Goal: Information Seeking & Learning: Compare options

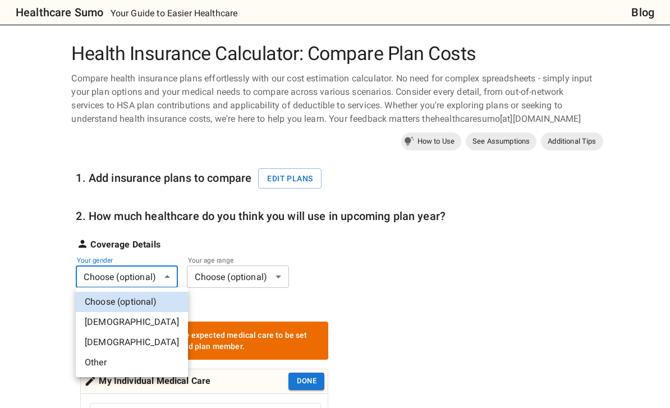
click at [126, 343] on li "[DEMOGRAPHIC_DATA]" at bounding box center [132, 342] width 112 height 20
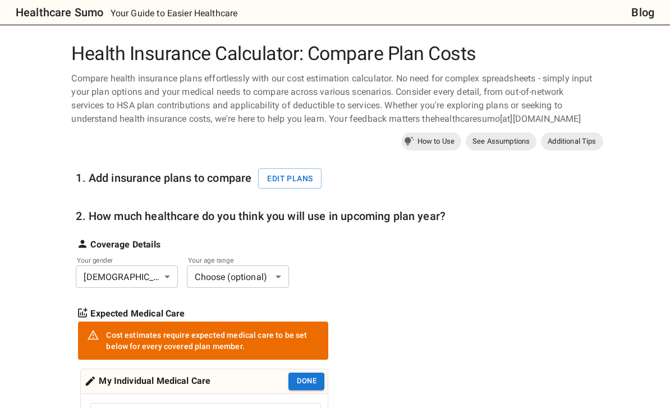
click at [272, 287] on div "1. Add insurance plans to compare Edit plans 2. How much healthcare do you thin…" at bounding box center [261, 380] width 370 height 453
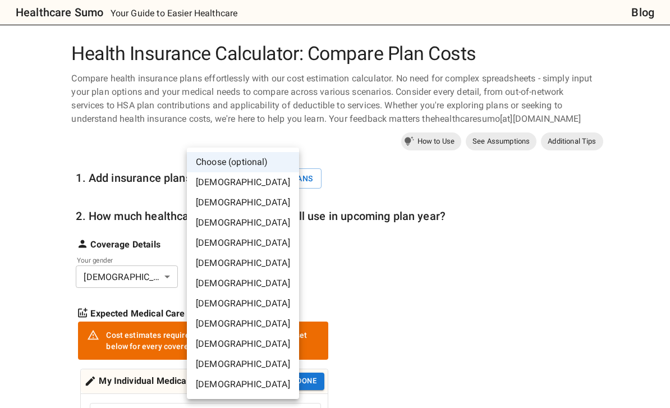
click at [246, 246] on li "[DEMOGRAPHIC_DATA]" at bounding box center [243, 243] width 112 height 20
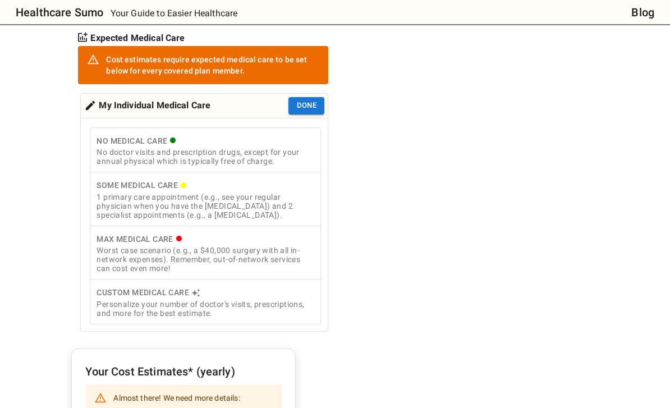
scroll to position [277, 0]
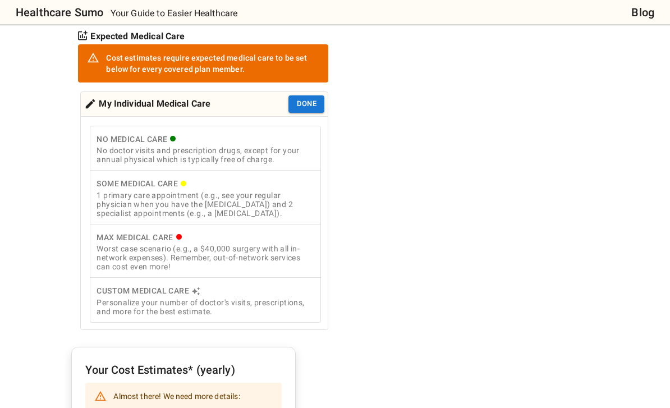
click at [251, 195] on div "1 primary care appointment (e.g., see your regular physician when you have the …" at bounding box center [205, 204] width 218 height 27
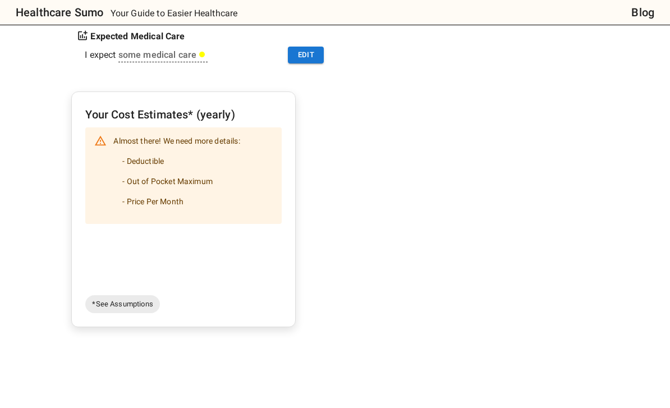
click at [232, 185] on li "- Out of Pocket Maximum" at bounding box center [176, 181] width 126 height 20
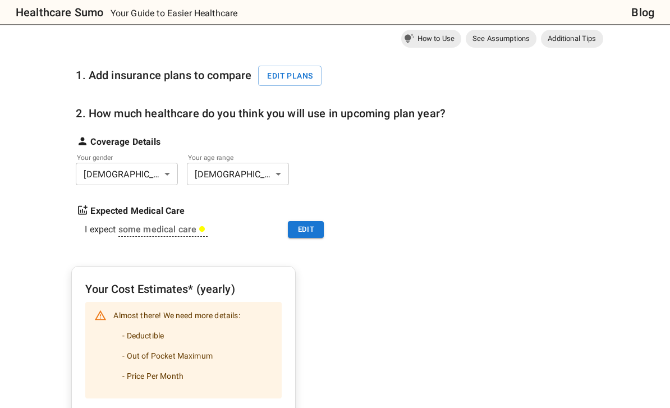
scroll to position [99, 0]
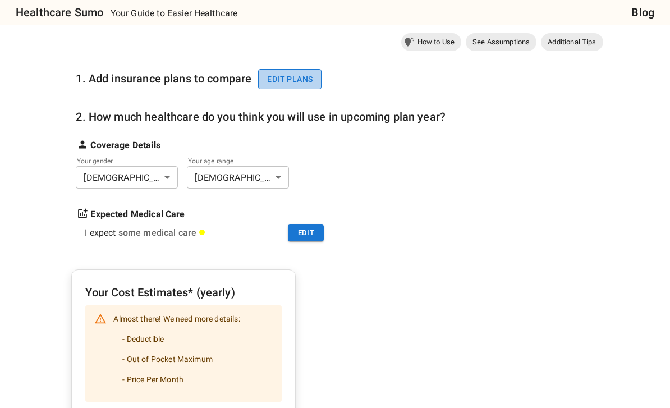
click at [297, 79] on button "Edit plans" at bounding box center [289, 79] width 63 height 21
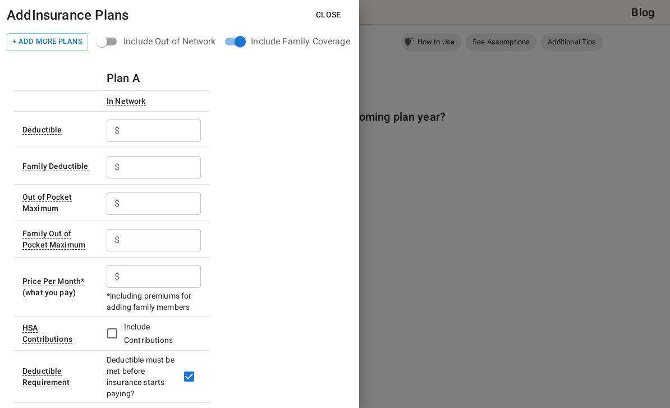
click at [138, 133] on input "text" at bounding box center [162, 130] width 77 height 22
type input "2"
type input "1000"
type input "2000"
click at [150, 191] on div "$ 6000 ​" at bounding box center [154, 202] width 94 height 29
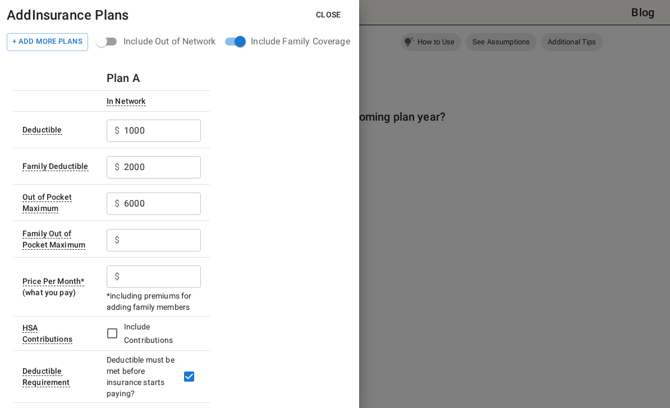
click at [155, 205] on input "6000" at bounding box center [162, 203] width 77 height 22
type input "3000"
type input "6000"
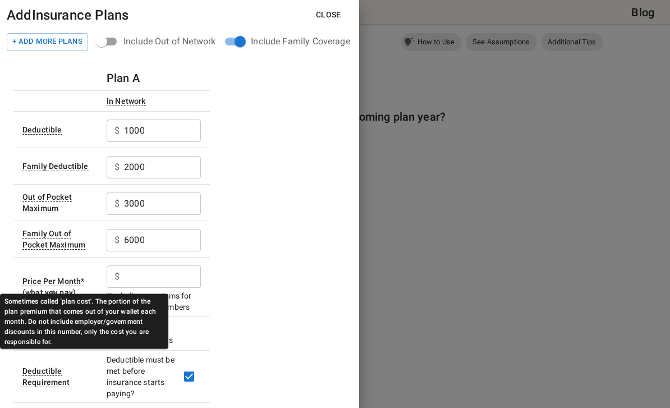
click at [61, 281] on div "Price Per Month *" at bounding box center [53, 281] width 62 height 10
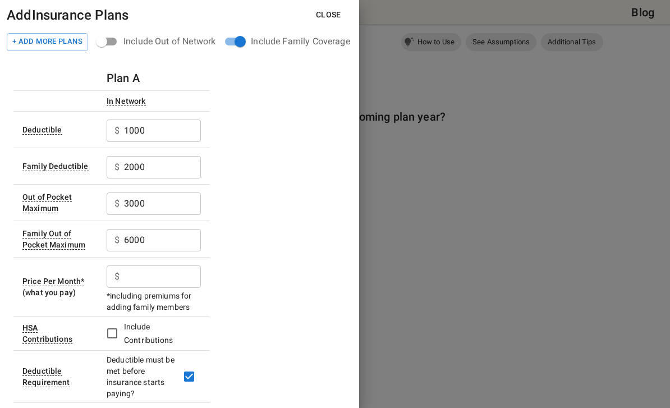
click at [665, 38] on div at bounding box center [335, 204] width 670 height 408
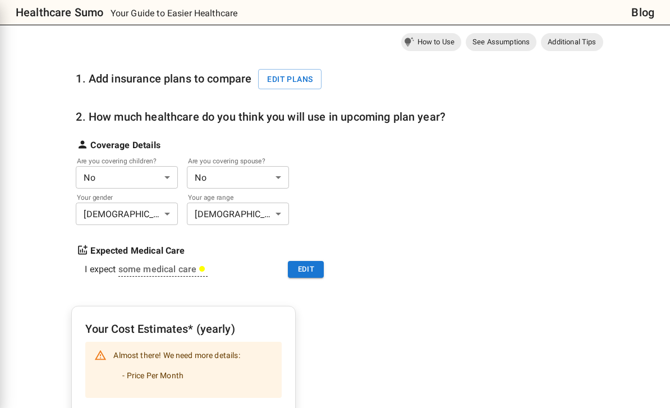
click at [135, 282] on div "Add Insurance Plans Close + Add More Plans Include Out of Network Include Famil…" at bounding box center [335, 204] width 670 height 408
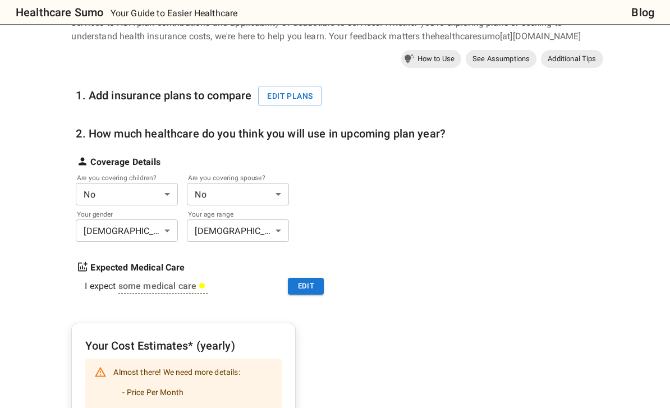
scroll to position [0, 0]
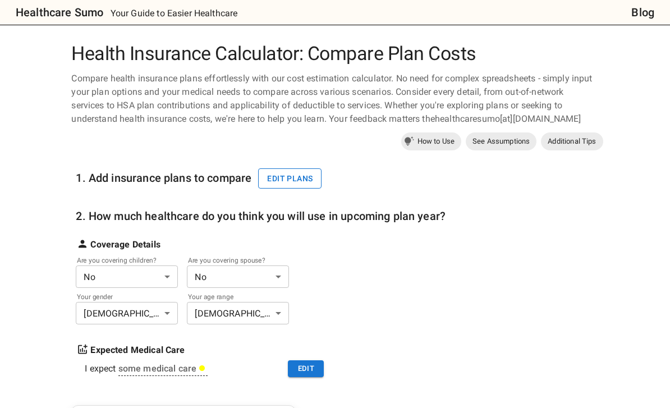
click at [283, 187] on button "Edit plans" at bounding box center [289, 178] width 63 height 21
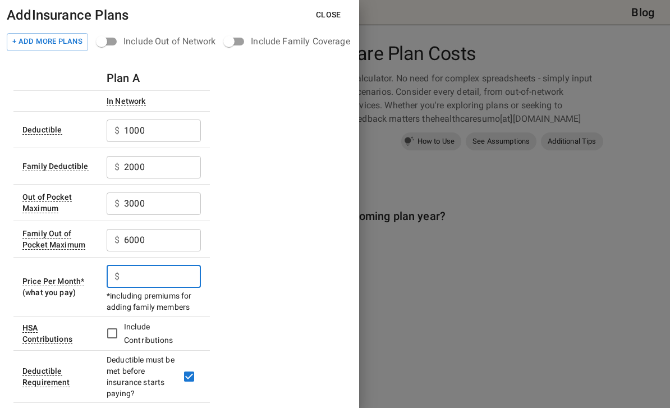
click at [139, 277] on input "text" at bounding box center [162, 276] width 77 height 22
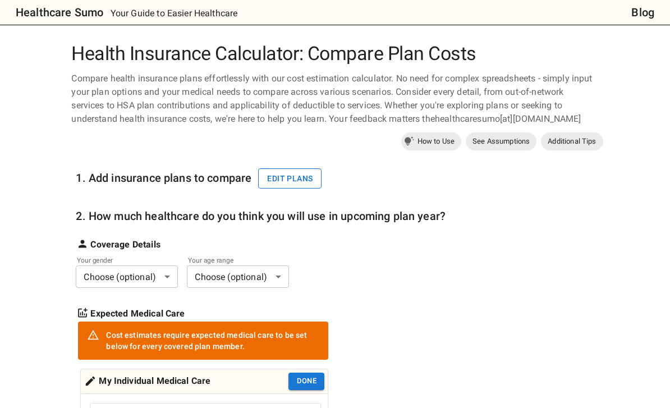
click at [304, 177] on button "Edit plans" at bounding box center [289, 178] width 63 height 21
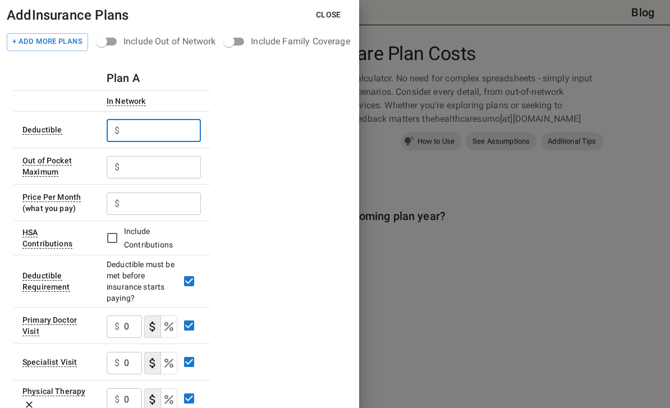
click at [131, 135] on input "text" at bounding box center [162, 130] width 77 height 22
type input "1000"
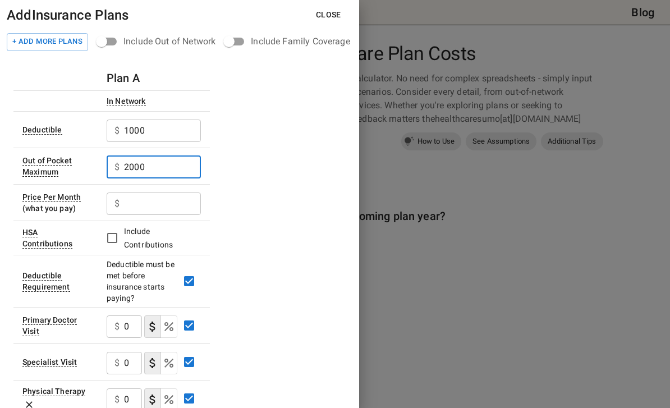
type input "2000"
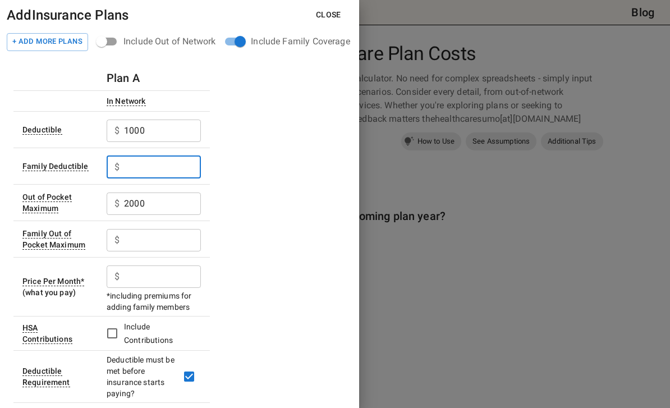
click at [139, 168] on input "text" at bounding box center [162, 167] width 77 height 22
type input "2000"
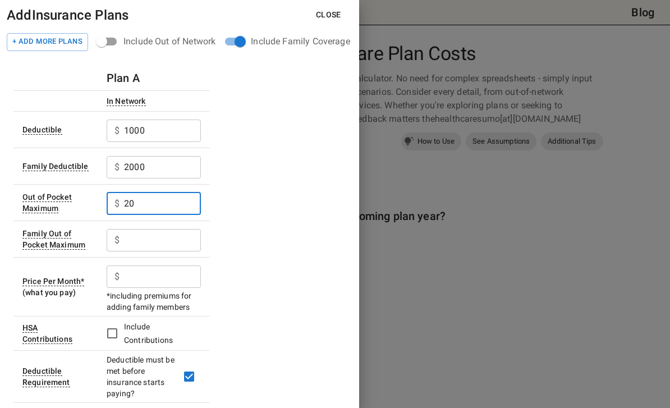
type input "2"
type input "3000"
type input "6000"
click at [133, 286] on input "text" at bounding box center [162, 276] width 77 height 22
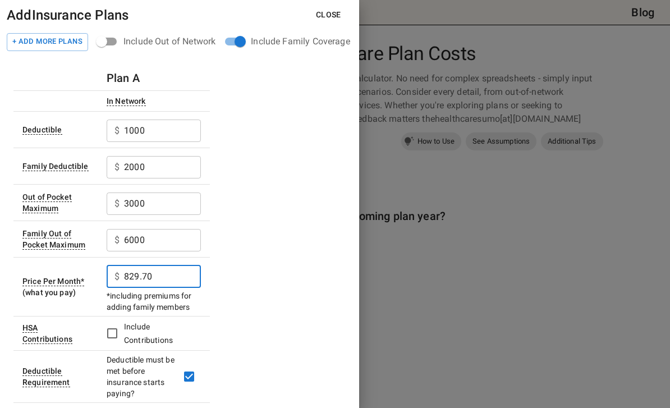
type input "829.70"
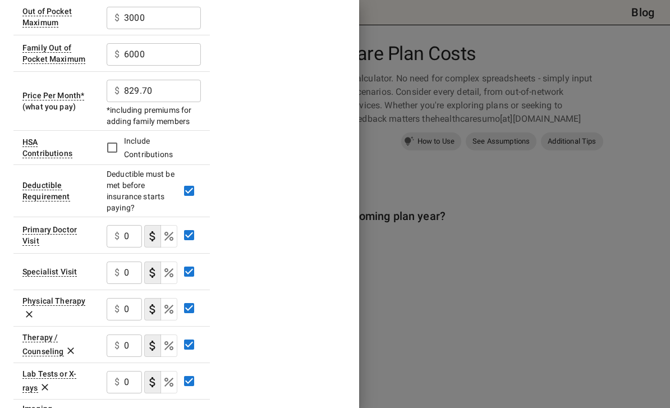
scroll to position [192, 0]
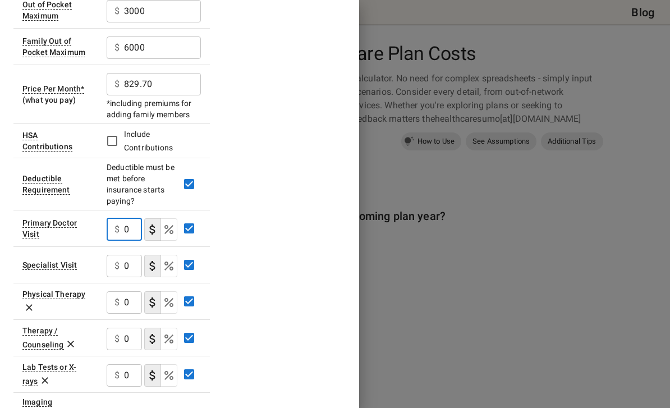
click at [133, 231] on input "0" at bounding box center [133, 229] width 18 height 22
type input "25"
click at [134, 267] on input "0" at bounding box center [133, 266] width 18 height 22
type input "25"
click at [136, 303] on input "0" at bounding box center [133, 302] width 18 height 22
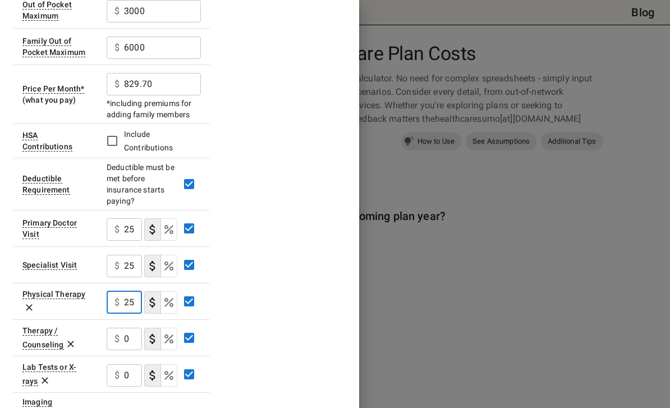
type input "25"
type button "COPAYMENT"
type button "COINSURANCE"
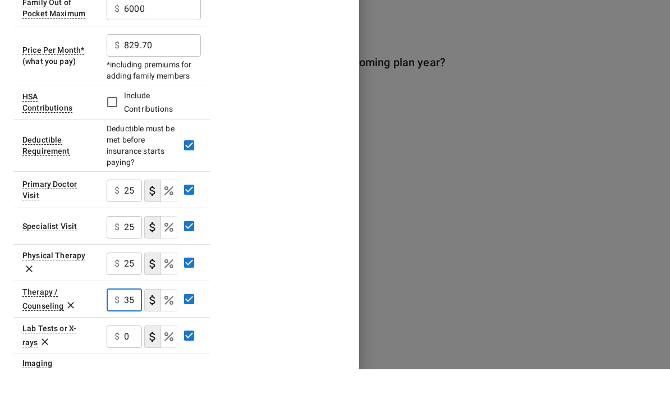
scroll to position [242, 0]
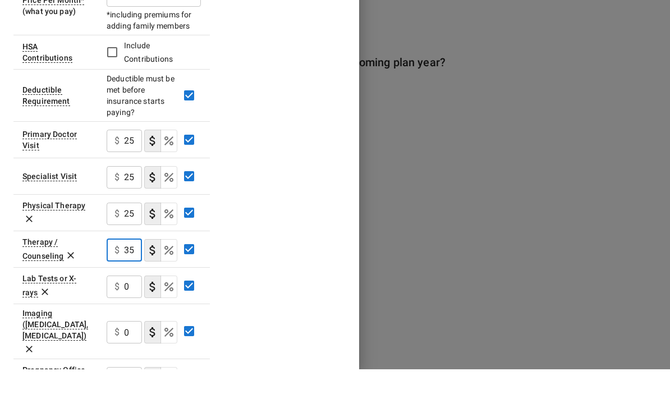
type input "3"
type input "2"
type input "25"
click at [130, 314] on input "0" at bounding box center [133, 325] width 18 height 22
type input "80"
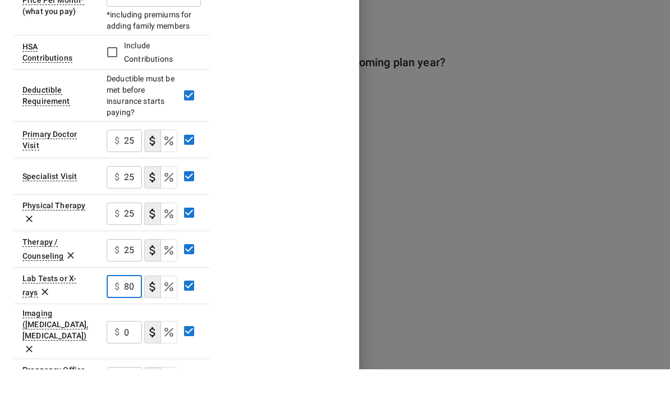
click at [174, 314] on button "coinsurance" at bounding box center [168, 325] width 17 height 22
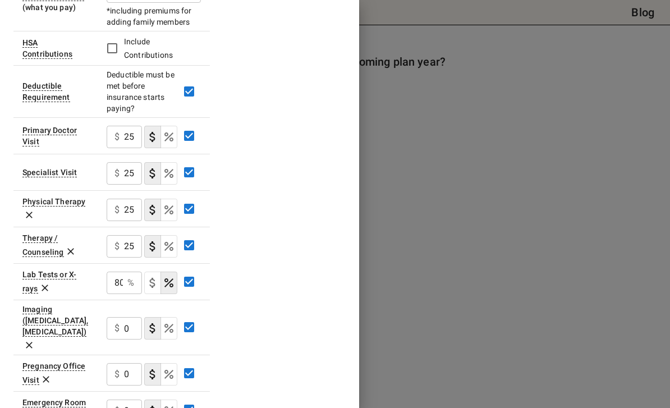
scroll to position [154, 0]
click at [128, 321] on input "0" at bounding box center [133, 328] width 18 height 22
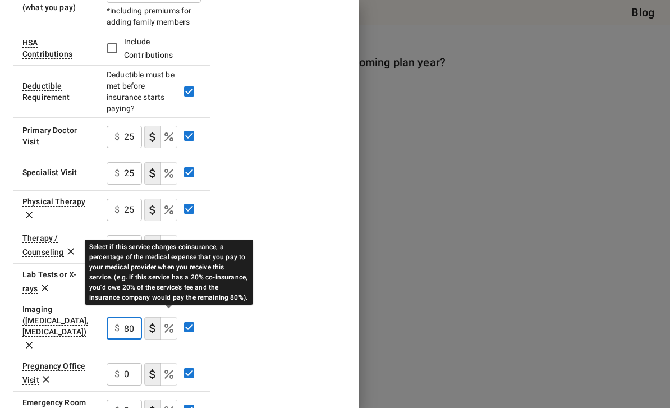
type input "80"
click at [172, 324] on icon "Select if this service charges coinsurance, a percentage of the medical expense…" at bounding box center [168, 328] width 9 height 9
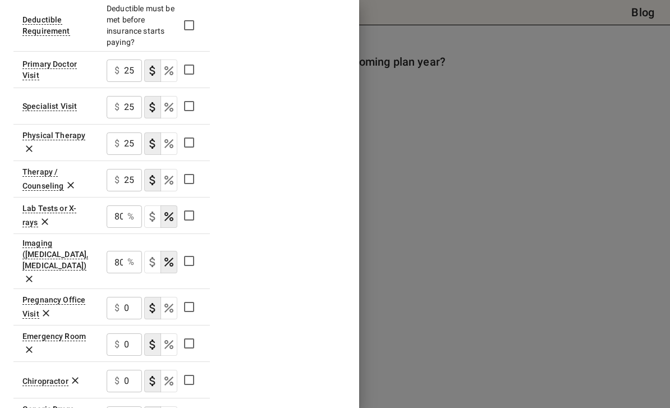
scroll to position [373, 0]
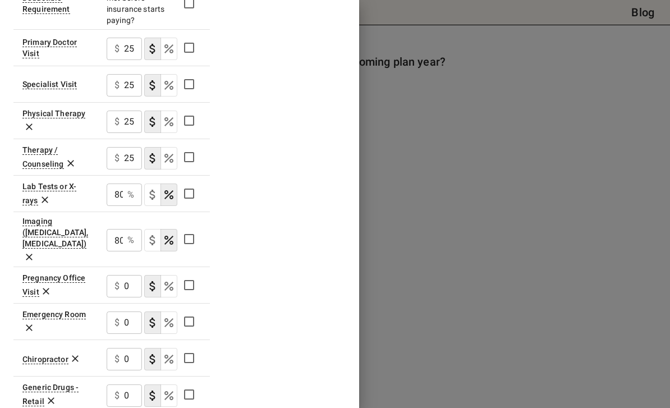
click at [135, 275] on input "0" at bounding box center [133, 286] width 18 height 22
type input "2"
click at [130, 311] on input "0" at bounding box center [133, 322] width 18 height 22
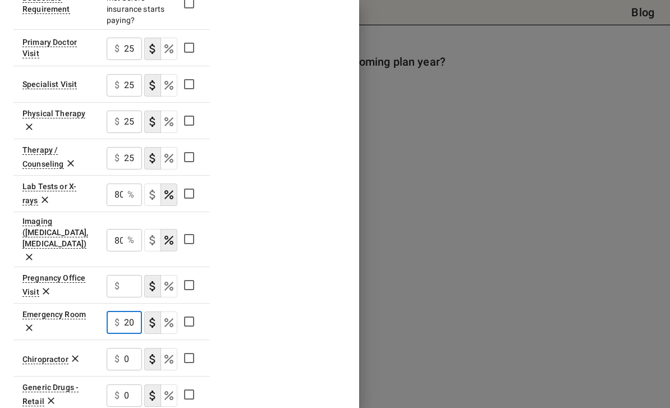
scroll to position [395, 0]
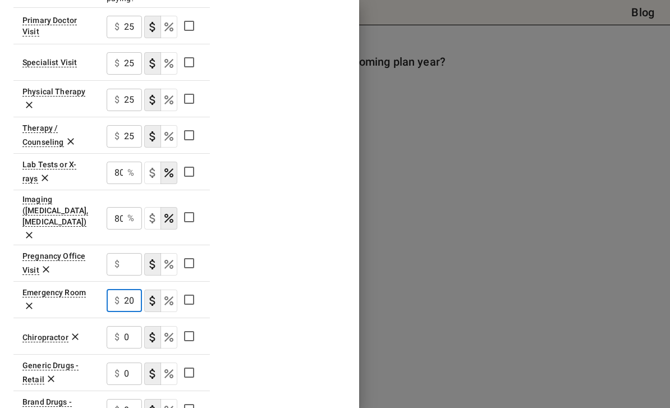
type input "200"
click at [130, 326] on input "0" at bounding box center [133, 337] width 18 height 22
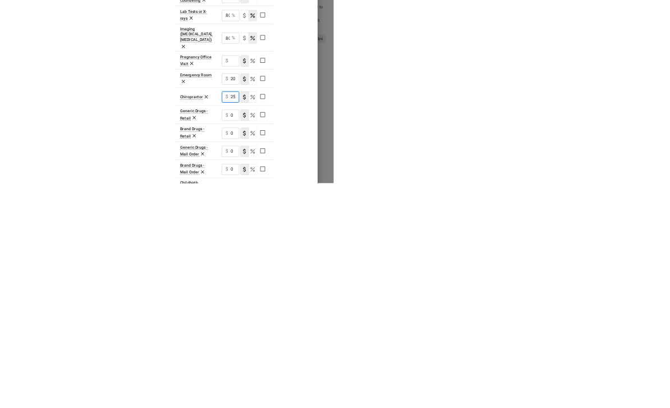
scroll to position [154, 0]
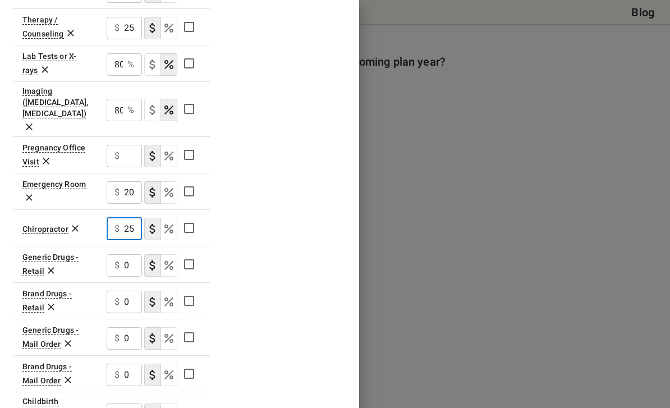
type input "25"
click at [131, 254] on input "0" at bounding box center [133, 265] width 18 height 22
type input "10"
click at [133, 290] on input "0" at bounding box center [133, 301] width 18 height 22
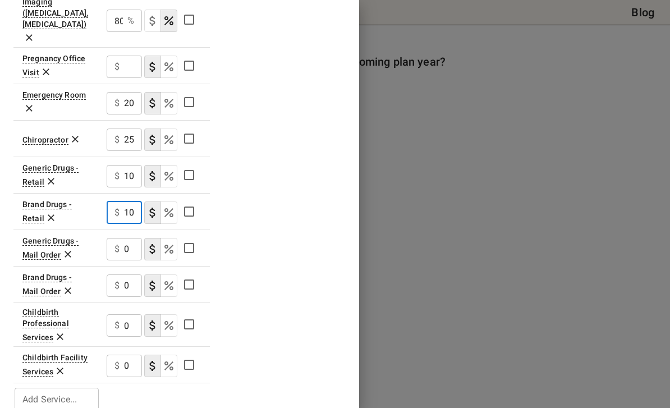
scroll to position [592, 0]
type input "10"
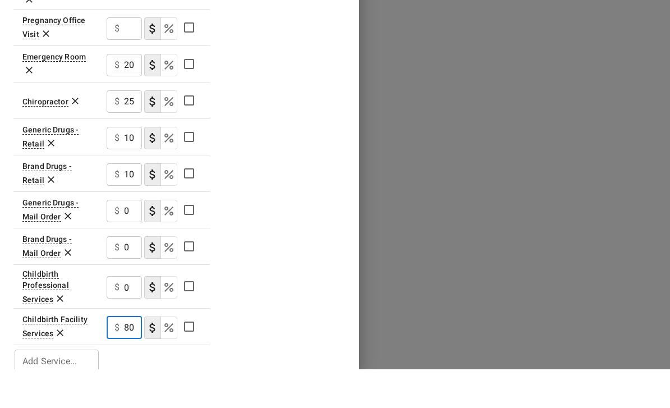
type input "80"
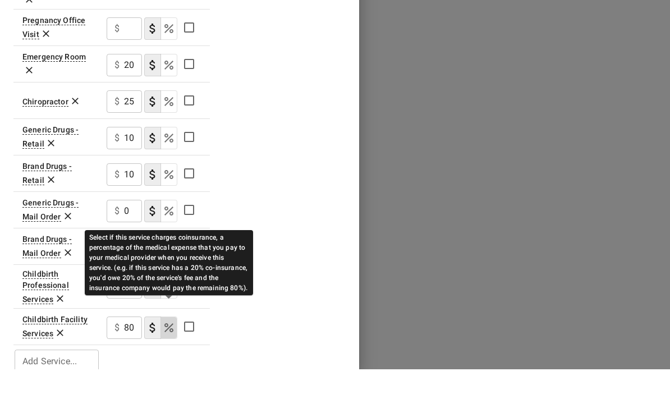
click at [169, 359] on icon "Select if this service charges coinsurance, a percentage of the medical expense…" at bounding box center [168, 365] width 13 height 13
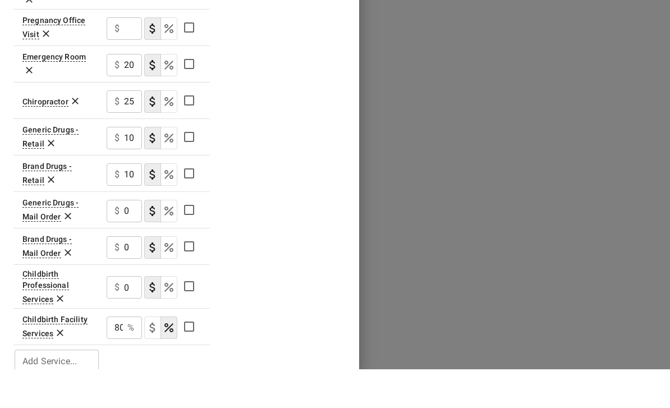
scroll to position [318, 0]
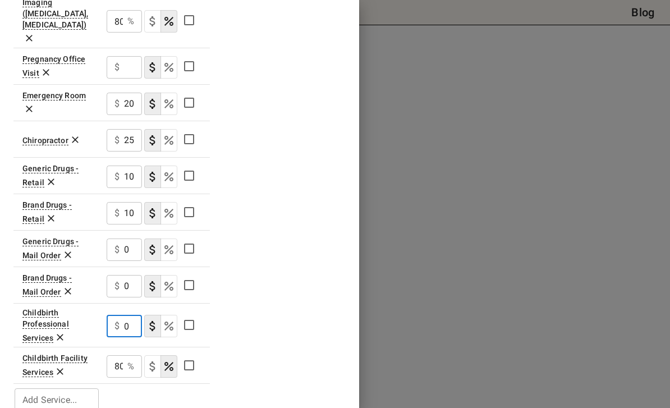
click at [133, 315] on input "0" at bounding box center [133, 326] width 18 height 22
type input "80"
click at [168, 319] on icon "Select if this service charges coinsurance, a percentage of the medical expense…" at bounding box center [168, 325] width 13 height 13
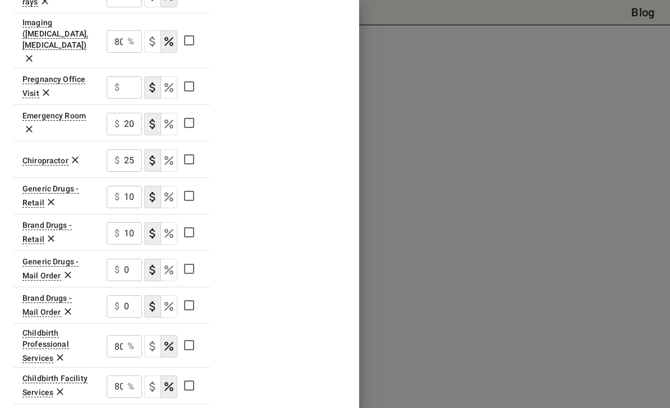
scroll to position [571, 0]
click at [130, 259] on input "0" at bounding box center [133, 270] width 18 height 22
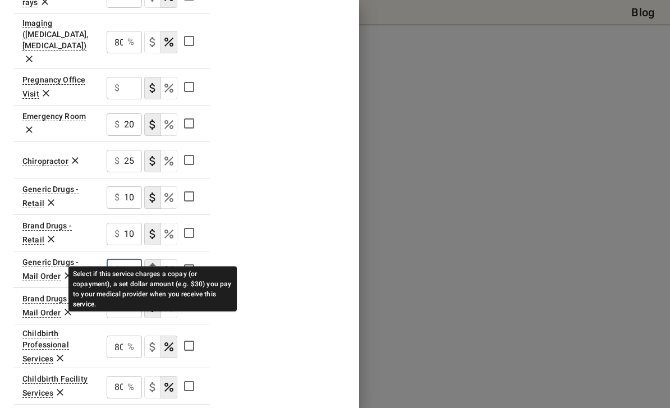
type input "3"
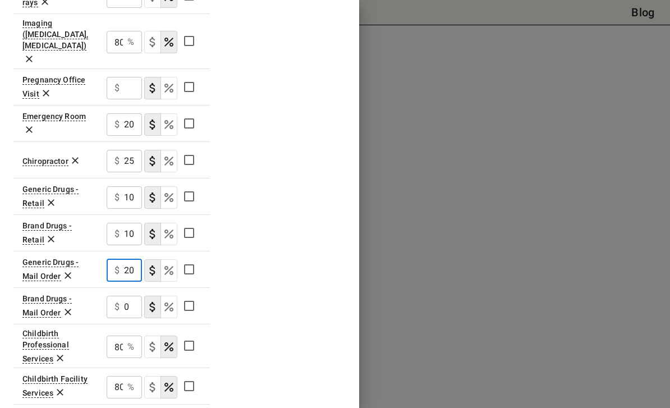
type input "20"
type button "COPAYMENT"
type button "COINSURANCE"
type button "COPAYMENT"
click at [136, 296] on input "0" at bounding box center [133, 307] width 18 height 22
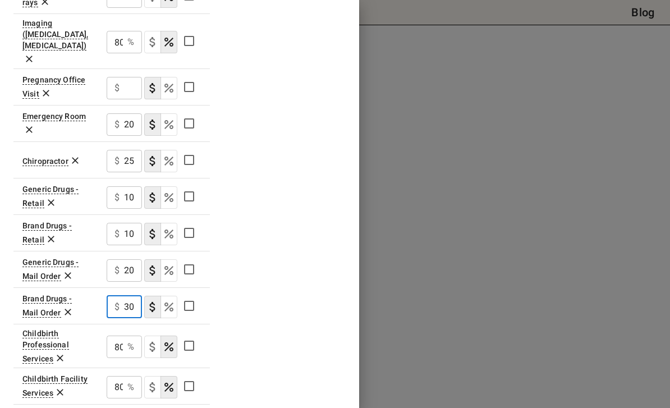
type input "3"
type input "20"
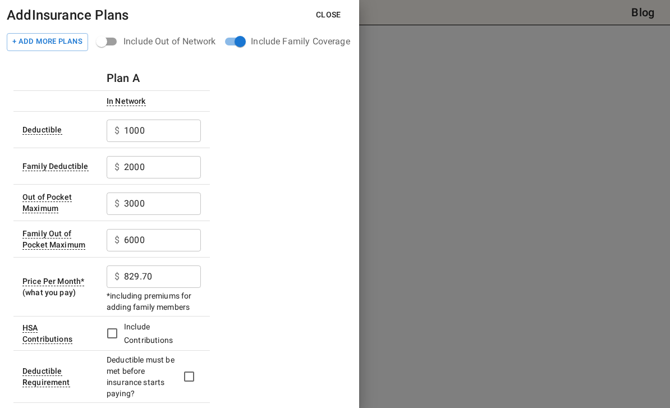
scroll to position [0, 0]
click at [125, 77] on h6 "Plan A" at bounding box center [123, 78] width 33 height 18
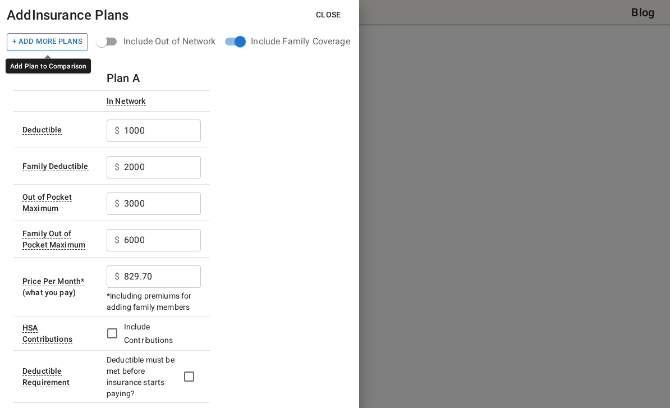
click at [52, 41] on button "+ Add More Plans" at bounding box center [47, 42] width 81 height 18
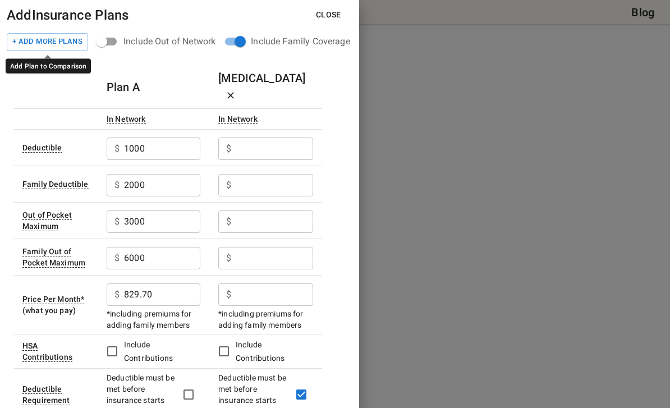
click at [52, 42] on button "+ Add More Plans" at bounding box center [47, 42] width 81 height 18
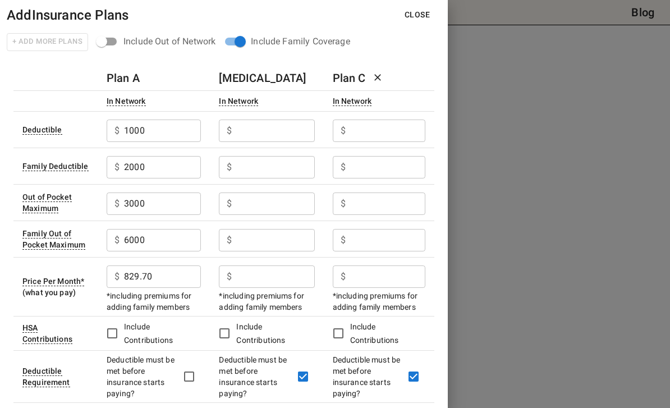
click at [52, 42] on div "+ Add More Plans" at bounding box center [47, 42] width 81 height 19
click at [211, 66] on th "Plan B" at bounding box center [266, 78] width 113 height 25
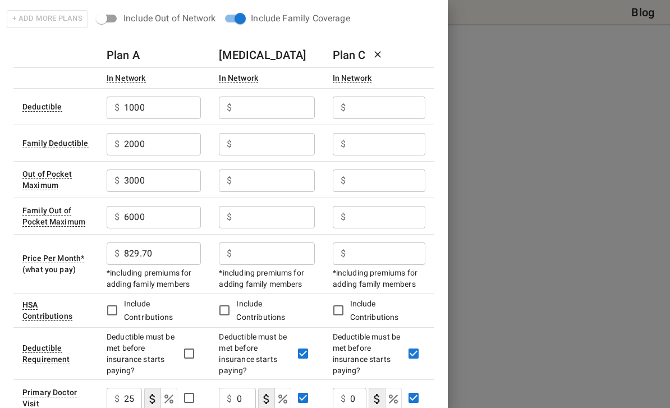
scroll to position [24, 0]
click at [269, 108] on input "text" at bounding box center [276, 107] width 78 height 22
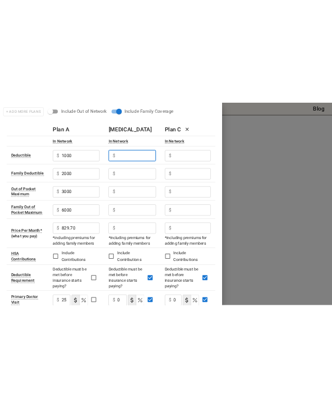
scroll to position [323, 0]
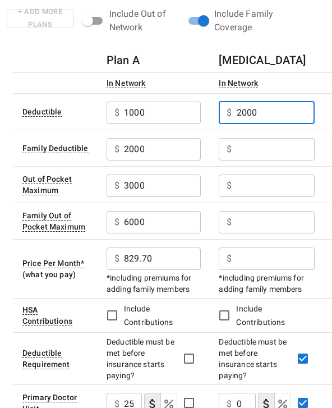
type input "2000"
click at [251, 160] on div "$ ​" at bounding box center [266, 147] width 95 height 29
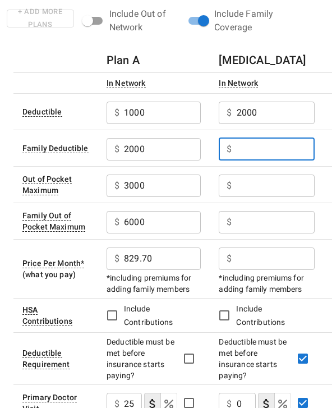
click at [248, 149] on input "text" at bounding box center [276, 149] width 78 height 22
type input "4000"
click at [248, 194] on input "text" at bounding box center [276, 185] width 78 height 22
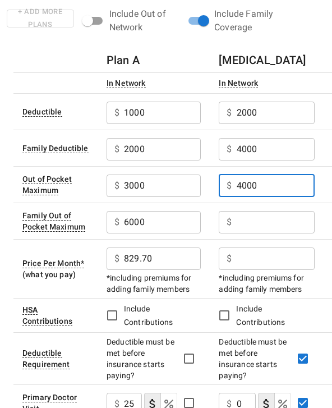
type input "4000"
click at [282, 223] on input "text" at bounding box center [276, 222] width 78 height 22
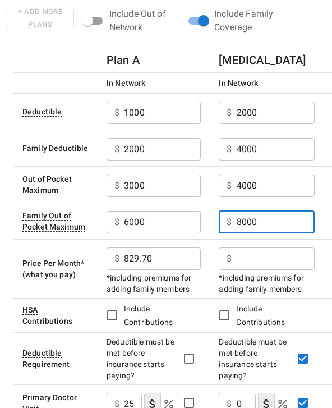
type input "8000"
click at [266, 260] on input "text" at bounding box center [276, 258] width 78 height 22
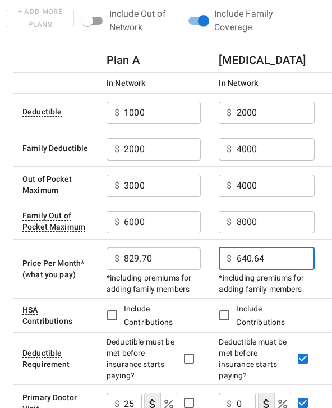
type input "640.64"
click at [207, 284] on td "$ 829.70 ​ *including premiums for adding family members" at bounding box center [154, 268] width 112 height 59
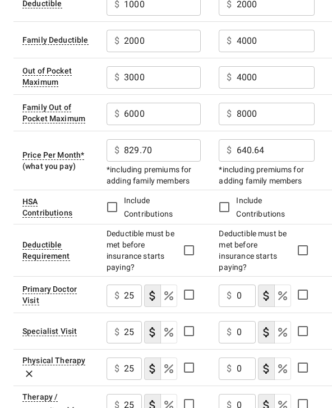
scroll to position [251, 0]
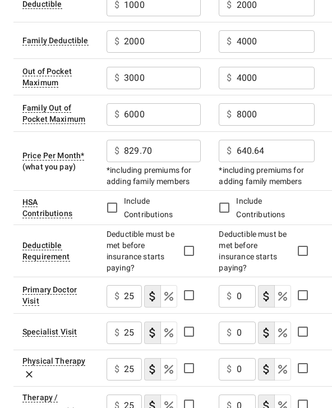
click at [244, 298] on input "0" at bounding box center [246, 296] width 19 height 22
type input "25"
click at [245, 333] on input "0" at bounding box center [246, 332] width 19 height 22
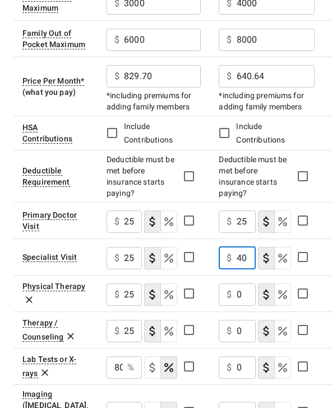
scroll to position [229, 0]
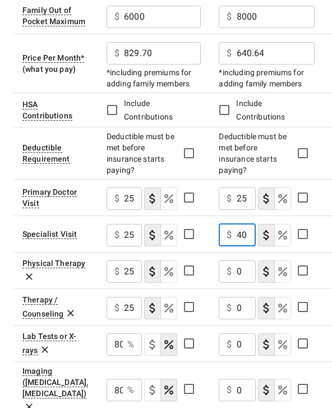
type input "40"
click at [197, 274] on tr "Physical Therapy $ 25 ​ $ 0 ​ $ 0 ​" at bounding box center [223, 270] width 421 height 36
type input "25"
click at [247, 310] on input "0" at bounding box center [246, 308] width 19 height 22
type input "25"
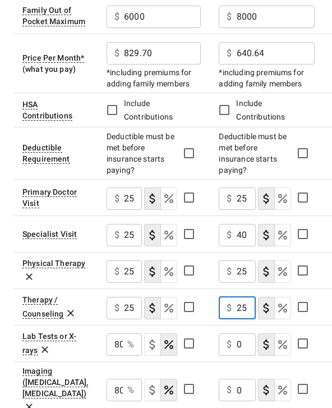
click at [244, 341] on tbody "Deductible $ 1000 ​ $ 2000 ​ $ ​ Family Deductible $ 2000 ​ $ 4000 ​ $ ​ Out of…" at bounding box center [223, 334] width 421 height 893
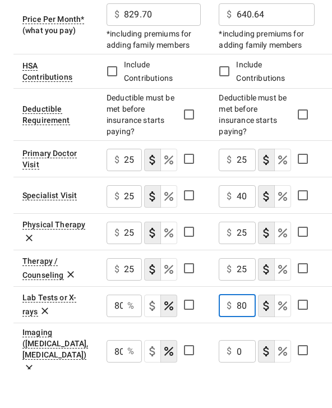
type input "80"
click at [281, 340] on icon "Select if this service charges coinsurance, a percentage of the medical expense…" at bounding box center [282, 344] width 9 height 9
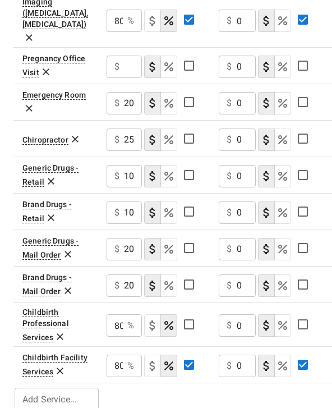
scroll to position [597, 0]
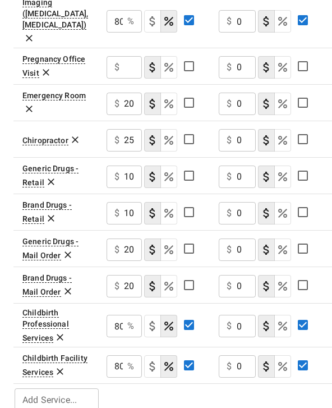
click at [242, 315] on input "0" at bounding box center [246, 326] width 19 height 22
type input "9"
type input "80"
click at [280, 321] on icon "Select if this service charges coinsurance, a percentage of the medical expense…" at bounding box center [282, 325] width 9 height 9
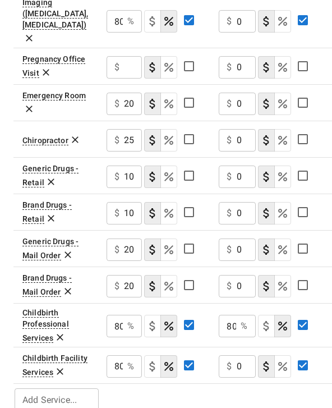
click at [233, 355] on div "$ 0 ​" at bounding box center [237, 366] width 36 height 22
click at [289, 355] on button "coinsurance" at bounding box center [282, 366] width 17 height 22
type input "80"
click at [245, 275] on input "0" at bounding box center [246, 286] width 19 height 22
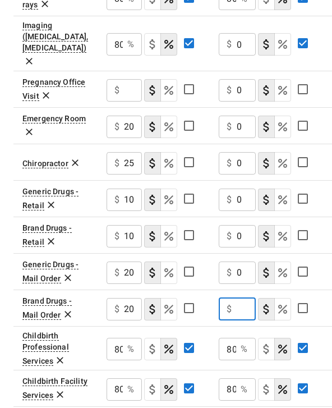
scroll to position [567, 0]
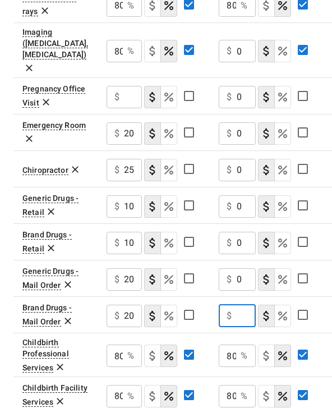
click at [245, 159] on input "0" at bounding box center [246, 170] width 19 height 22
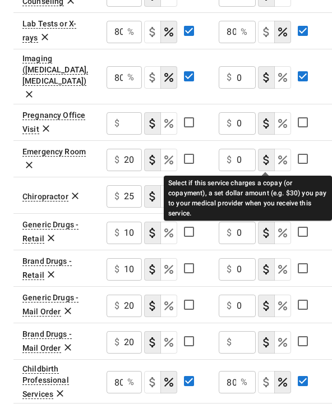
scroll to position [540, 0]
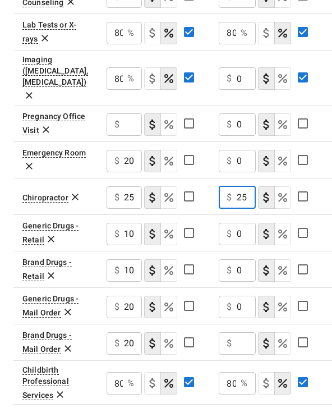
type input "25"
drag, startPoint x: 246, startPoint y: 142, endPoint x: 233, endPoint y: 142, distance: 13.5
click at [233, 150] on div "$ 0 ​" at bounding box center [237, 161] width 36 height 22
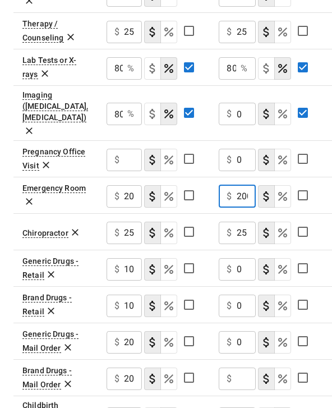
scroll to position [491, 0]
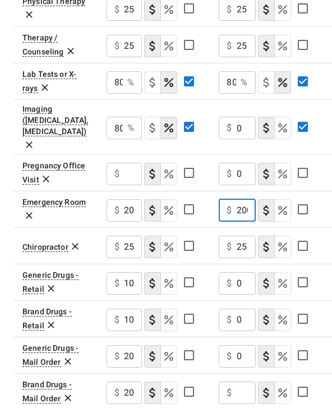
type input "200"
drag, startPoint x: 244, startPoint y: 113, endPoint x: 237, endPoint y: 113, distance: 7.3
click at [237, 117] on input "0" at bounding box center [246, 128] width 19 height 22
type input "80"
click at [283, 128] on button "coinsurance" at bounding box center [282, 128] width 17 height 22
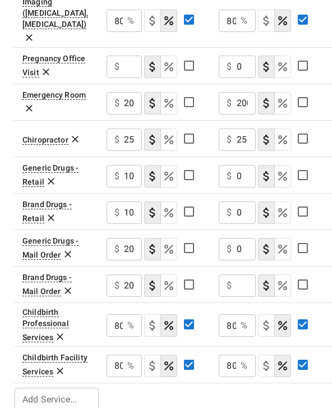
scroll to position [597, 0]
